Goal: Task Accomplishment & Management: Use online tool/utility

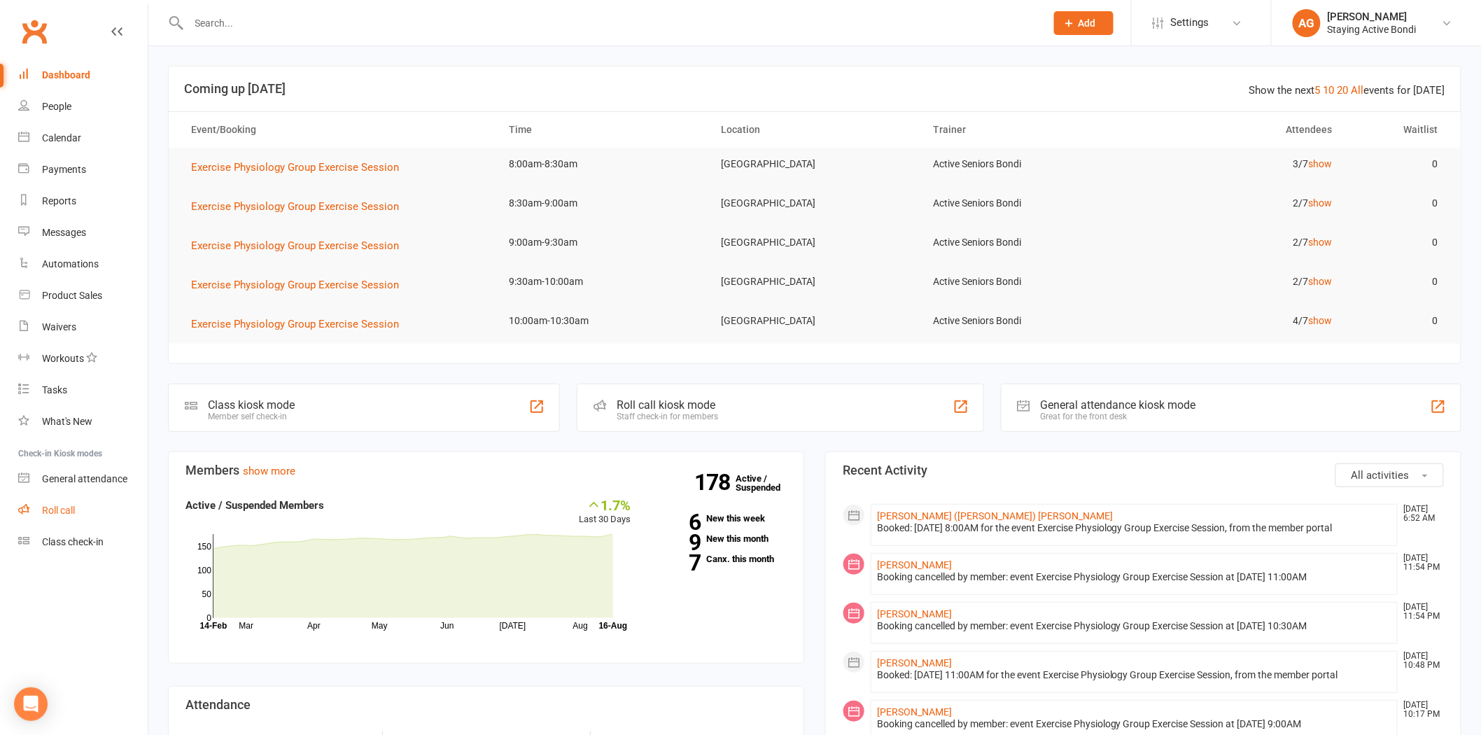
click at [112, 515] on link "Roll call" at bounding box center [82, 510] width 129 height 31
click at [38, 504] on link "Roll call" at bounding box center [82, 510] width 129 height 31
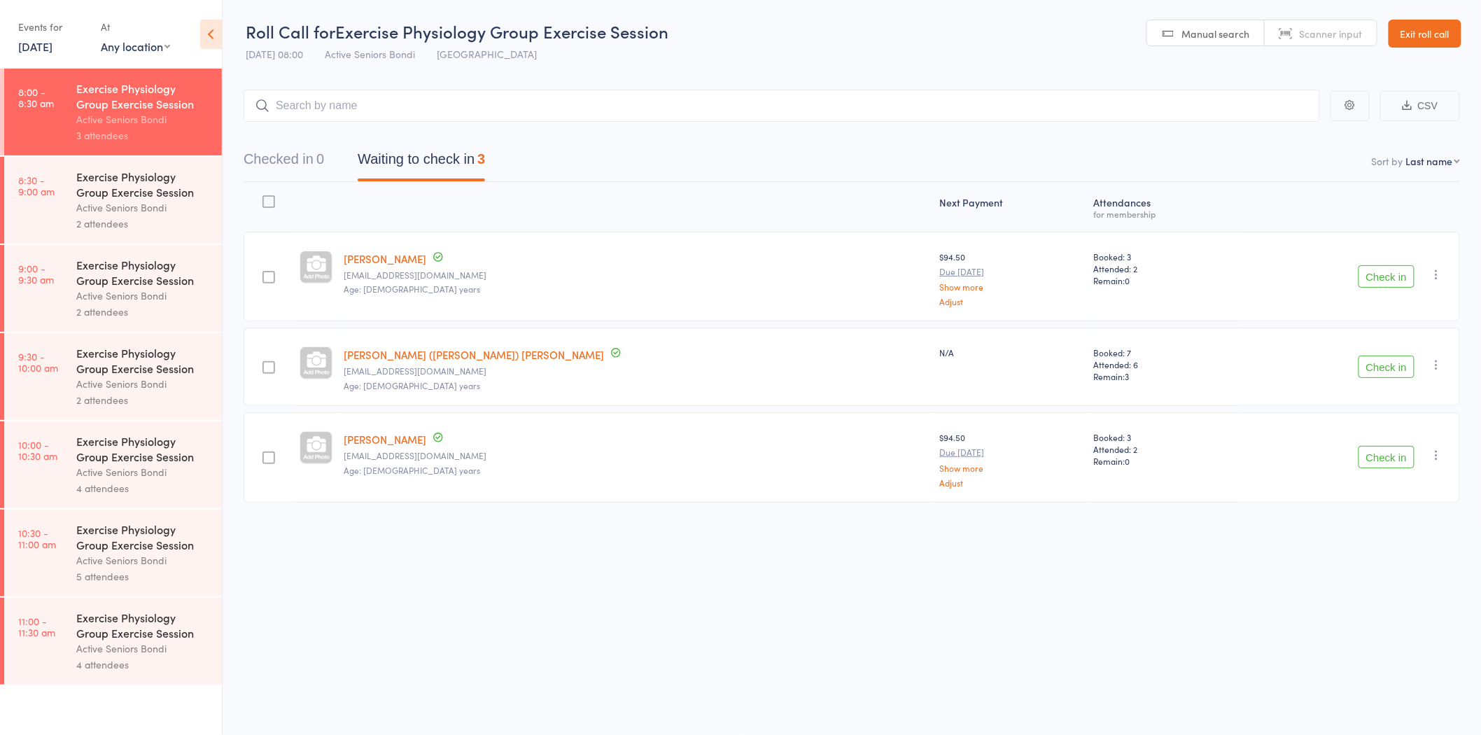
click at [123, 200] on div "Active Seniors Bondi" at bounding box center [143, 207] width 134 height 16
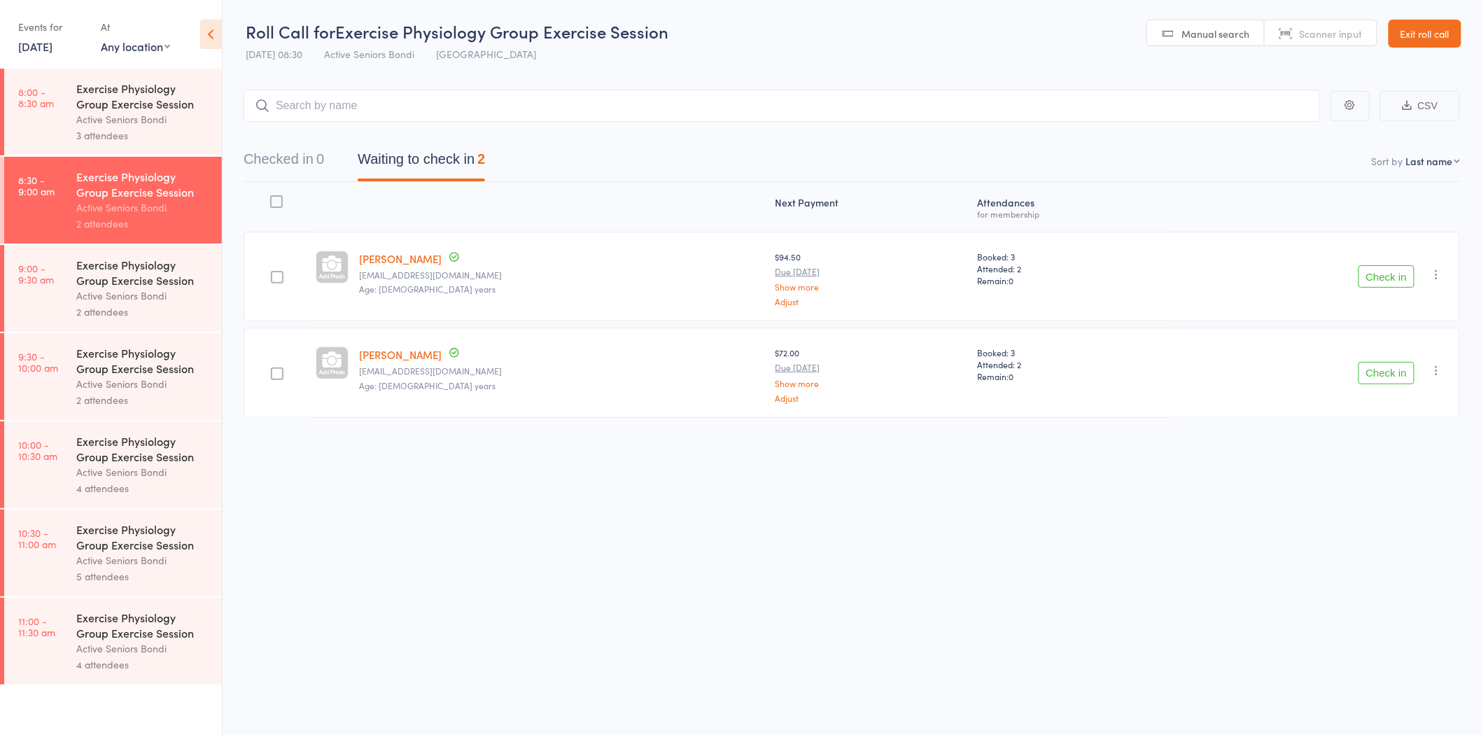
click at [1435, 274] on icon "button" at bounding box center [1436, 274] width 14 height 14
click at [1416, 390] on li "Remove" at bounding box center [1386, 395] width 115 height 19
click at [164, 133] on div "3 attendees" at bounding box center [143, 135] width 134 height 16
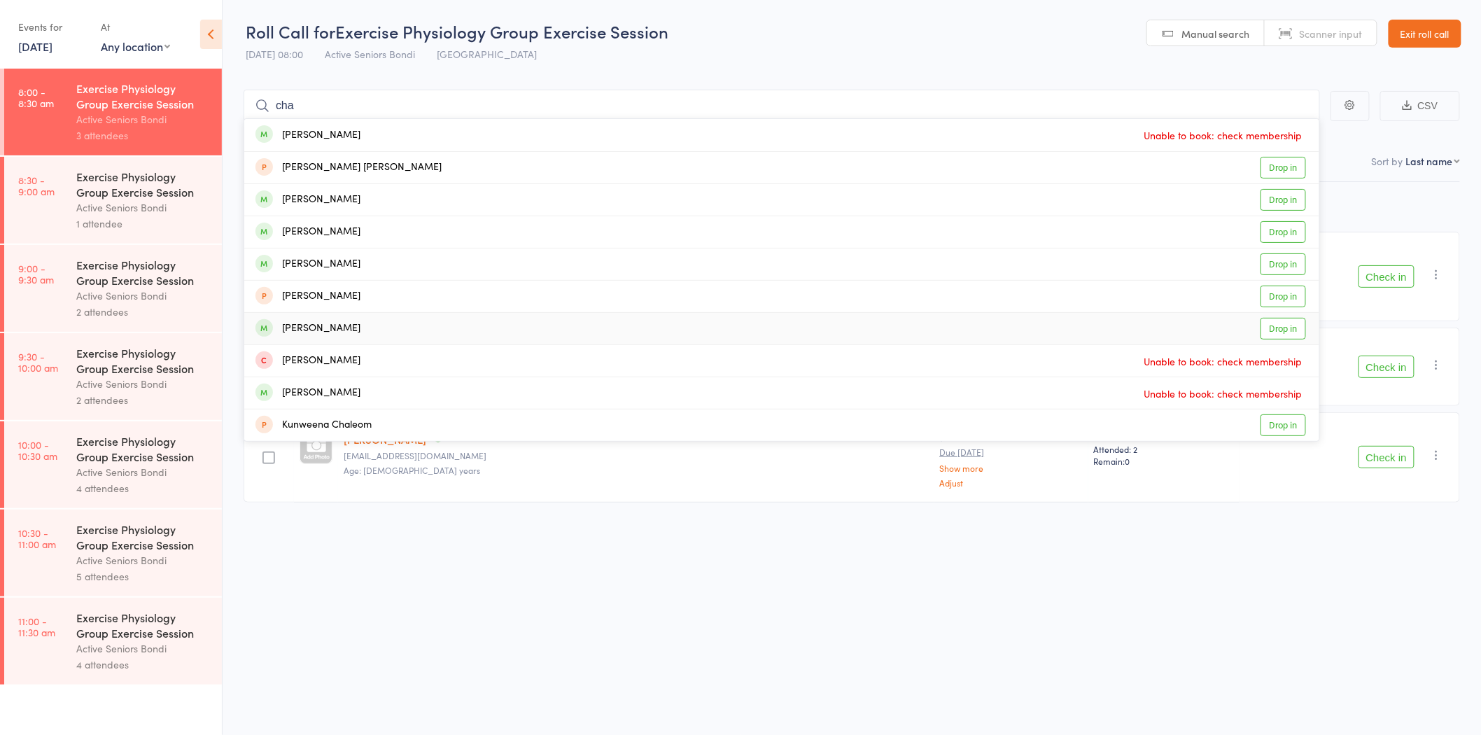
type input "cha"
click at [1301, 327] on link "Drop in" at bounding box center [1282, 329] width 45 height 22
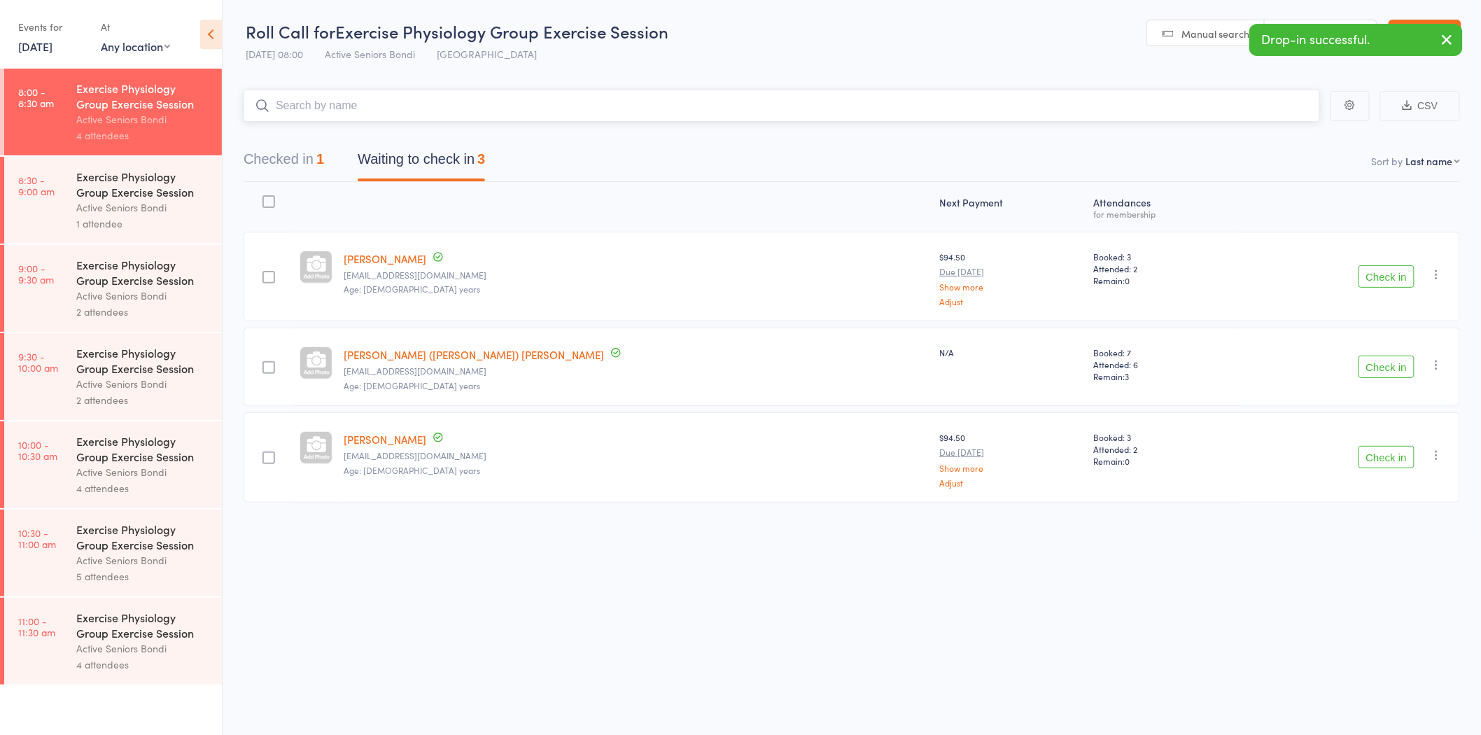
click at [324, 150] on button "Checked in 1" at bounding box center [283, 162] width 80 height 37
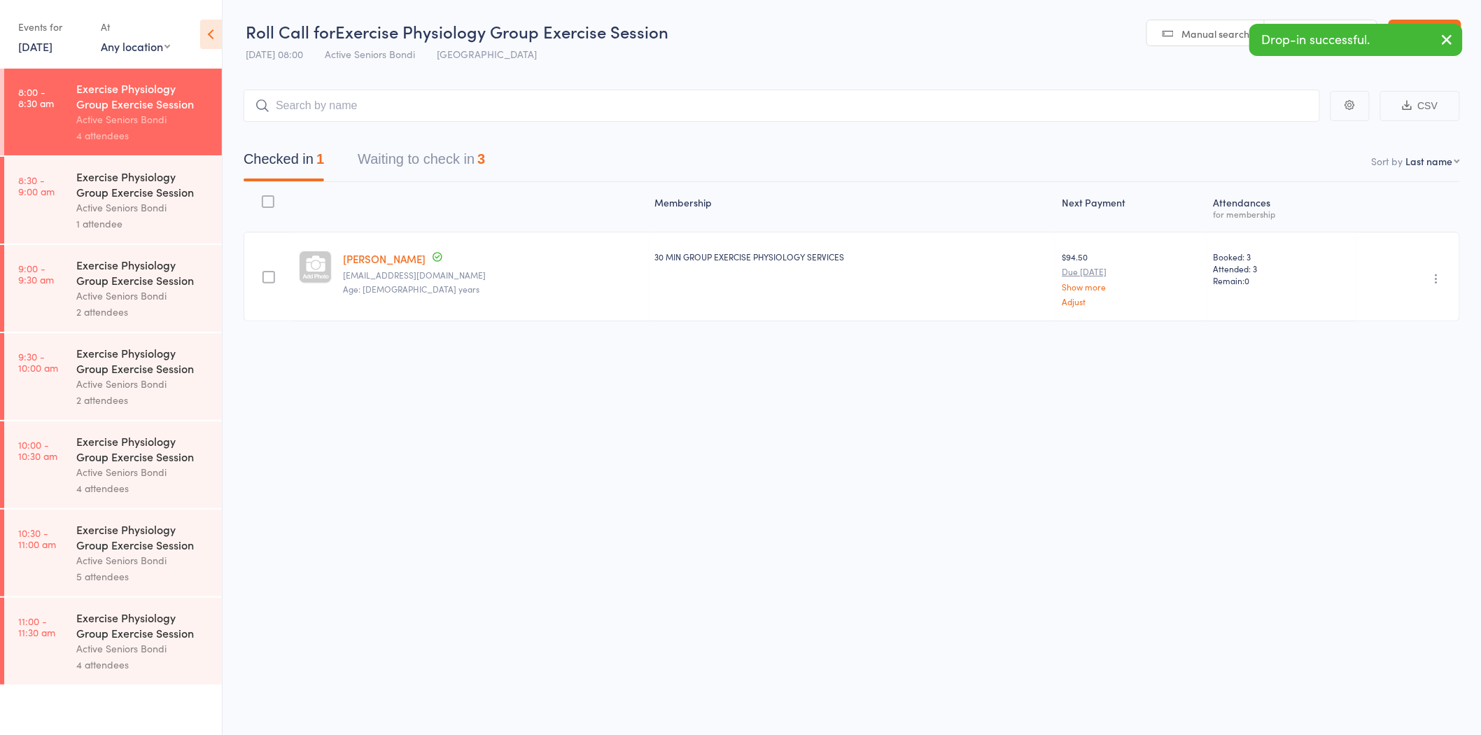
click at [1443, 281] on button "button" at bounding box center [1436, 278] width 17 height 17
click at [1439, 299] on li "Undo check-in" at bounding box center [1386, 305] width 115 height 17
